Goal: Task Accomplishment & Management: Manage account settings

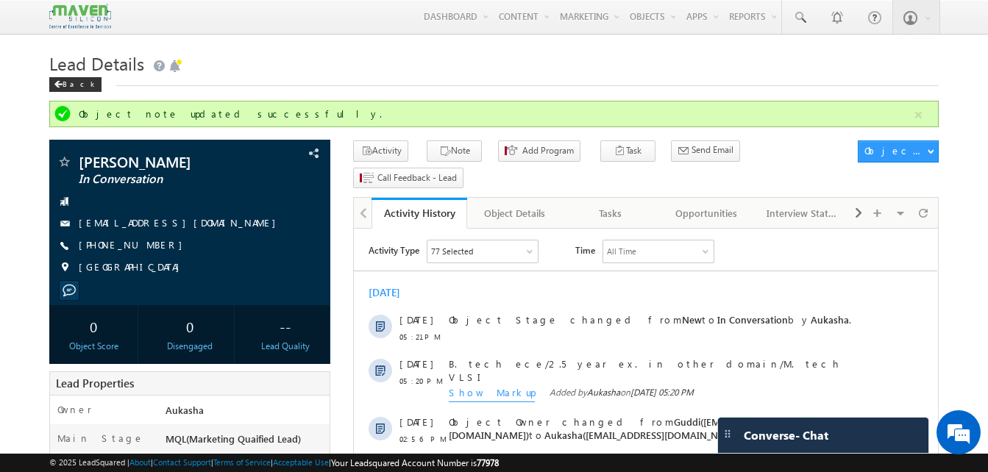
click at [442, 77] on h1 "Lead Details" at bounding box center [493, 62] width 889 height 29
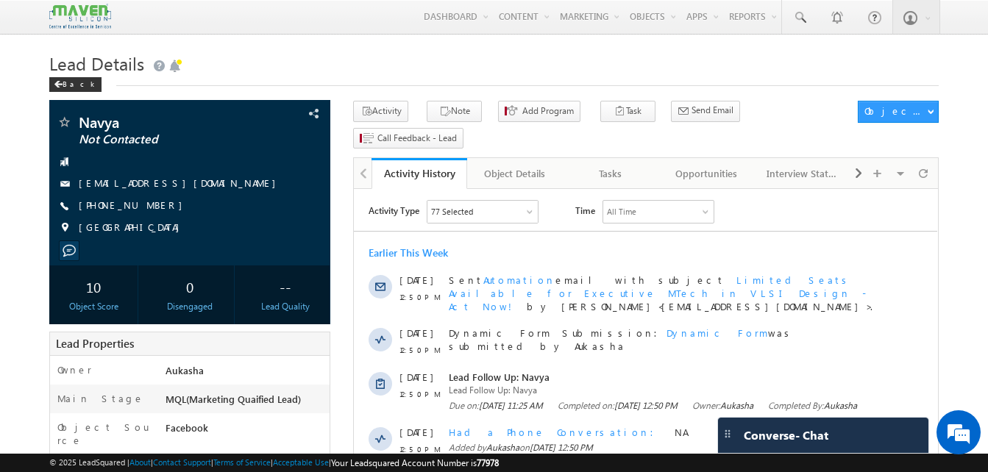
click at [327, 74] on h1 "Lead Details" at bounding box center [493, 62] width 889 height 29
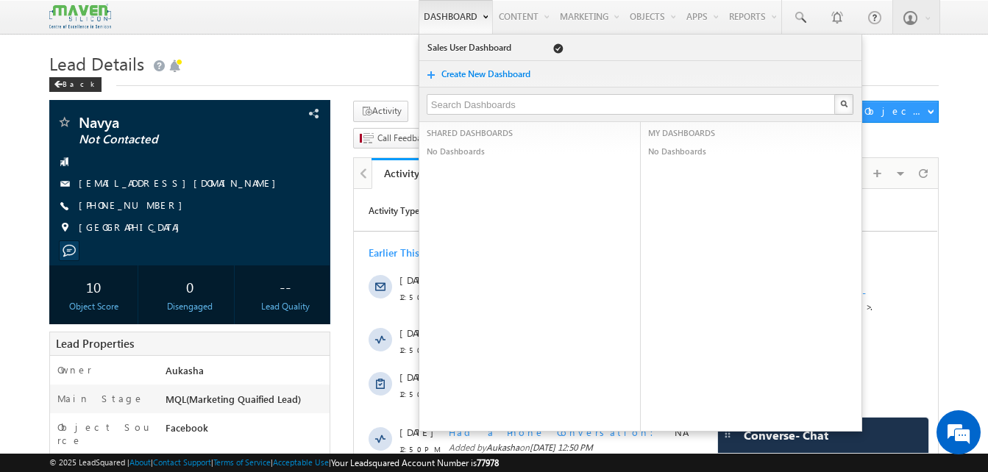
click at [419, 31] on link "Dashboard" at bounding box center [456, 17] width 74 height 34
click at [350, 87] on div "Lead Details Back" at bounding box center [493, 74] width 889 height 53
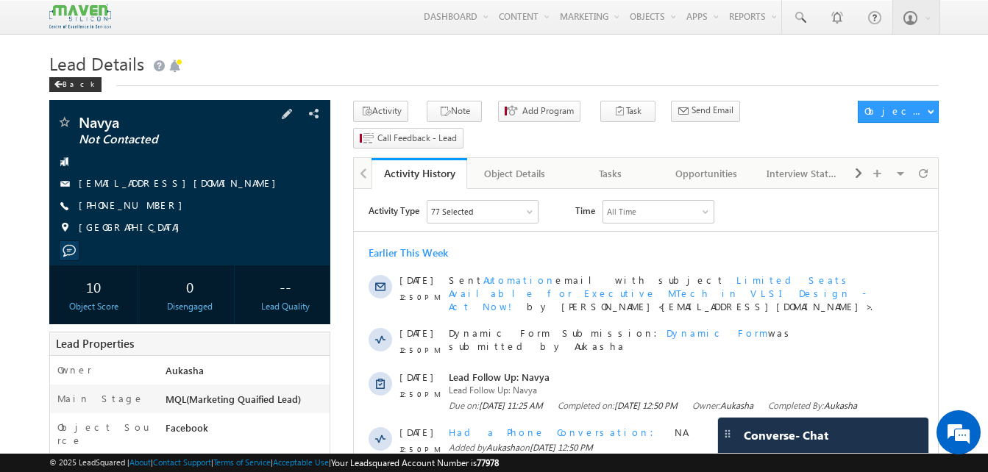
click at [150, 207] on div "+91-6301767969" at bounding box center [190, 206] width 266 height 15
copy div "+91-6301767969"
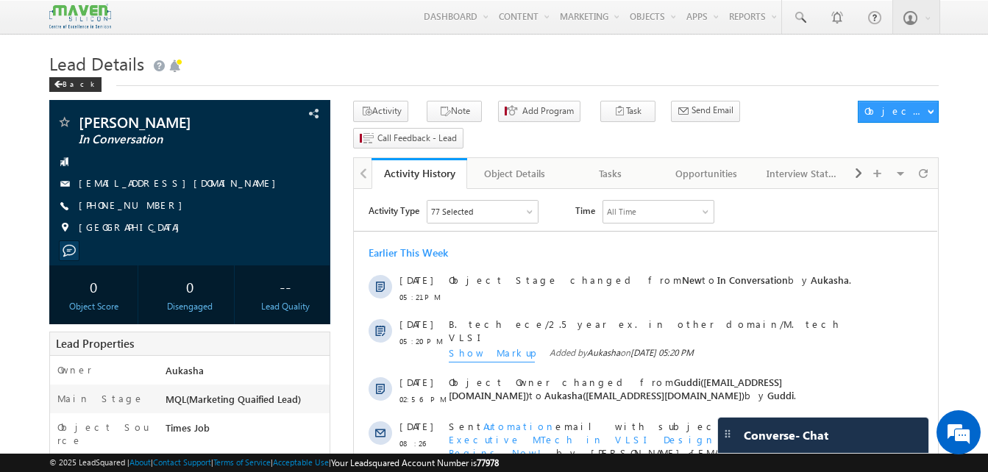
click at [252, 77] on h1 "Lead Details" at bounding box center [493, 62] width 889 height 29
click at [255, 77] on h1 "Lead Details" at bounding box center [493, 62] width 889 height 29
click at [280, 71] on h1 "Lead Details" at bounding box center [493, 62] width 889 height 29
click at [196, 212] on div "+91-9505617018" at bounding box center [190, 206] width 266 height 15
drag, startPoint x: 159, startPoint y: 202, endPoint x: 152, endPoint y: 205, distance: 7.9
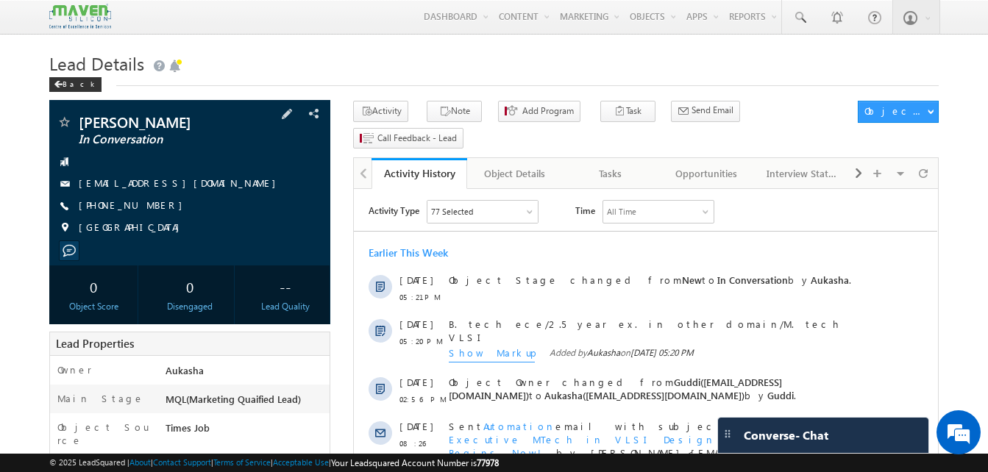
click at [152, 205] on div "+91-9505617018" at bounding box center [190, 206] width 266 height 15
drag, startPoint x: 158, startPoint y: 209, endPoint x: 149, endPoint y: 207, distance: 9.7
click at [149, 207] on div "+91-9505617018" at bounding box center [190, 206] width 266 height 15
copy div "+91-9505617018"
click at [441, 107] on icon "button" at bounding box center [445, 112] width 12 height 14
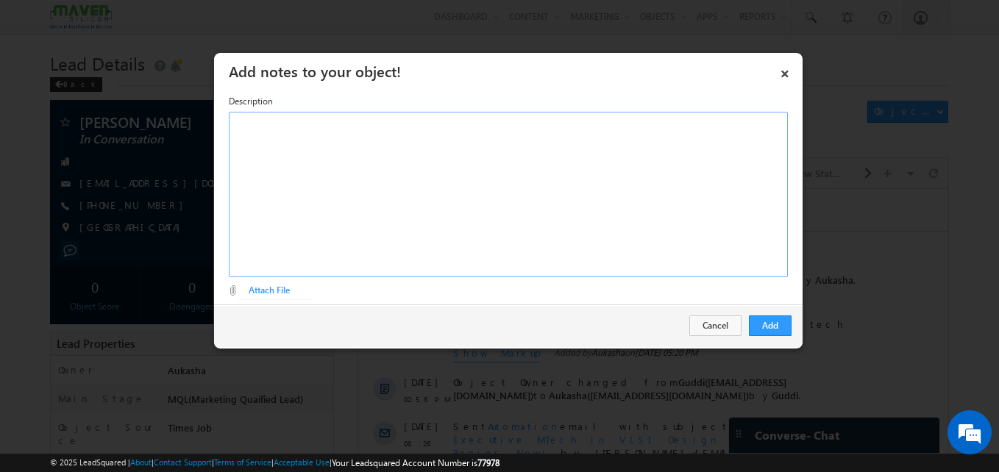
click at [356, 201] on div "Rich Text Editor, Description-inline-editor-div" at bounding box center [508, 195] width 559 height 166
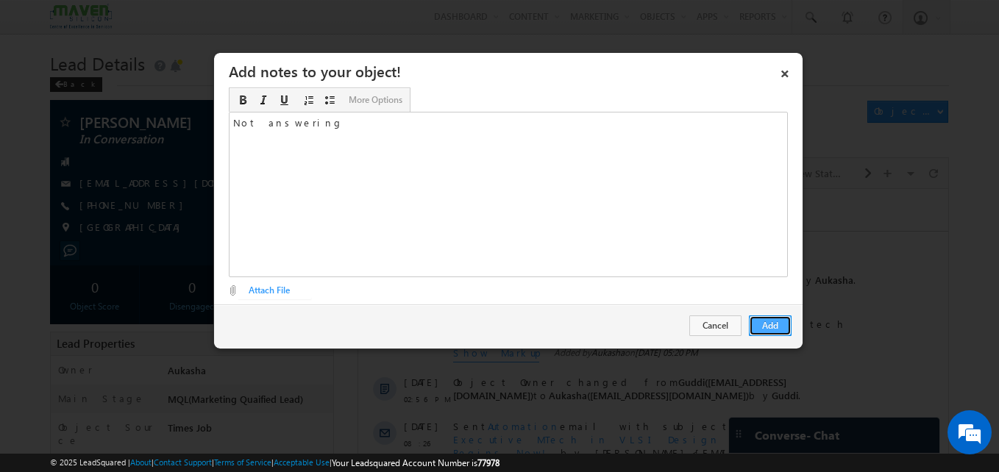
click at [780, 322] on button "Add" at bounding box center [770, 326] width 43 height 21
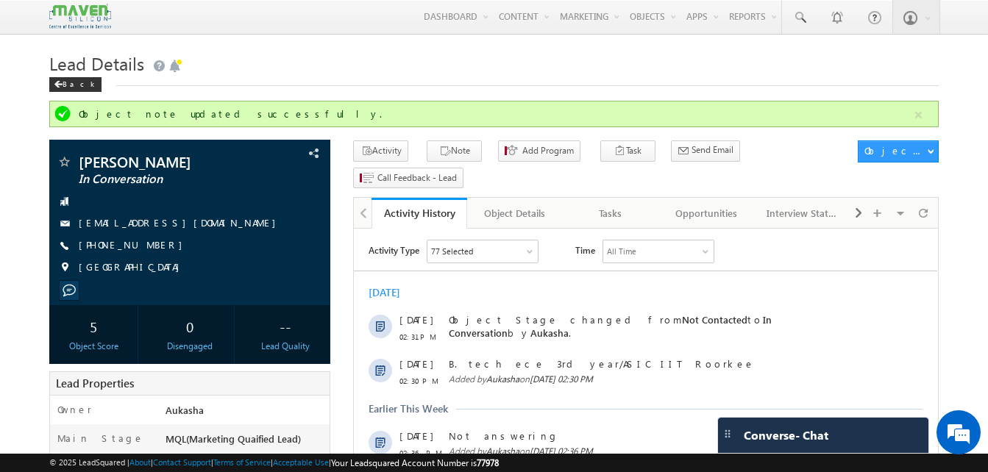
click at [313, 91] on div "Lead Details Back" at bounding box center [493, 74] width 889 height 53
click at [328, 81] on div "Back" at bounding box center [493, 82] width 889 height 10
click at [149, 248] on div "+91-9963377311" at bounding box center [190, 245] width 266 height 15
copy div "+91-9963377311"
click at [588, 71] on h1 "Lead Details" at bounding box center [493, 62] width 889 height 29
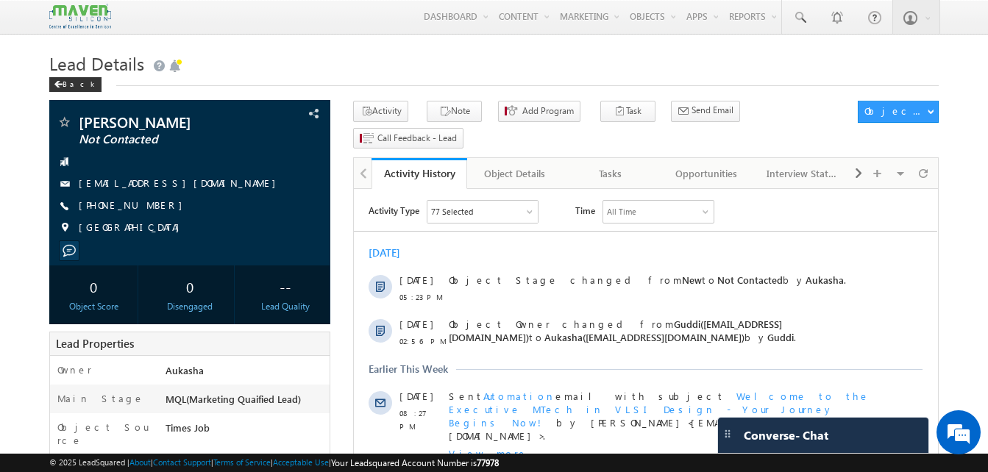
click at [149, 205] on div "+91-9480782380" at bounding box center [190, 206] width 266 height 15
copy div "+91-9480782380"
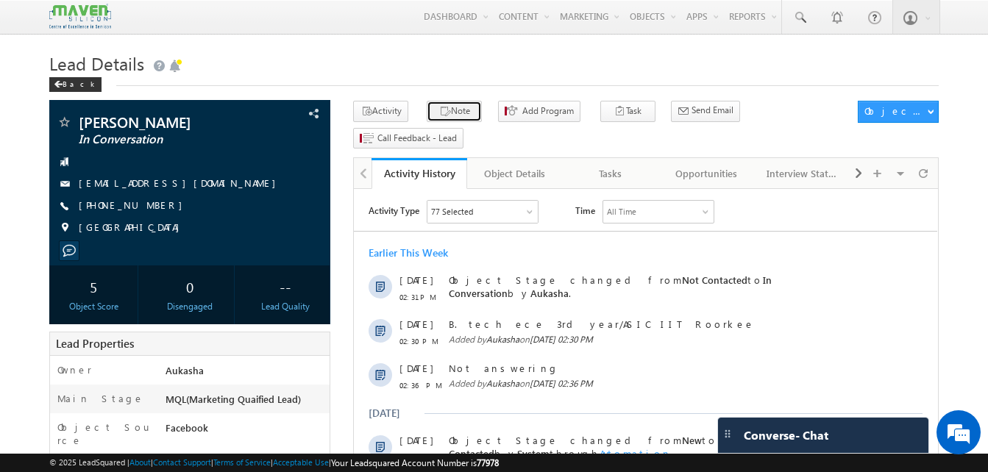
drag, startPoint x: 0, startPoint y: 0, endPoint x: 443, endPoint y: 119, distance: 458.6
click at [443, 119] on button "Note" at bounding box center [454, 111] width 55 height 21
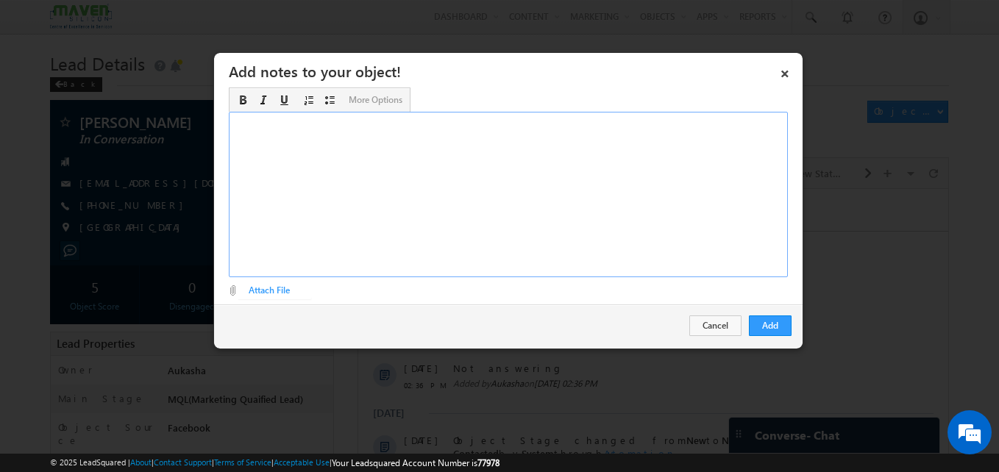
click at [397, 215] on div "Rich Text Editor, Description-inline-editor-div" at bounding box center [508, 195] width 559 height 166
click at [783, 332] on button "Add" at bounding box center [770, 326] width 43 height 21
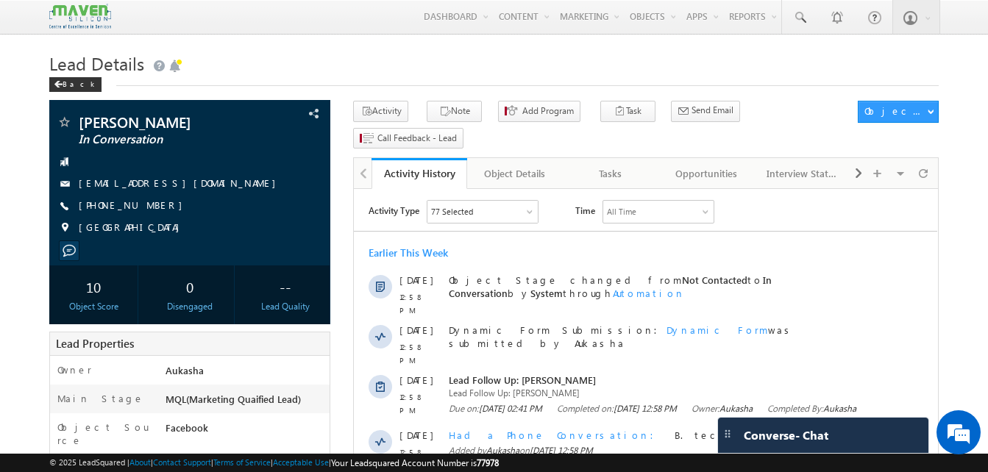
click at [504, 77] on div "Back" at bounding box center [493, 82] width 889 height 10
click at [365, 68] on h1 "Lead Details" at bounding box center [493, 62] width 889 height 29
click at [416, 68] on h1 "Lead Details" at bounding box center [493, 62] width 889 height 29
